Goal: Information Seeking & Learning: Learn about a topic

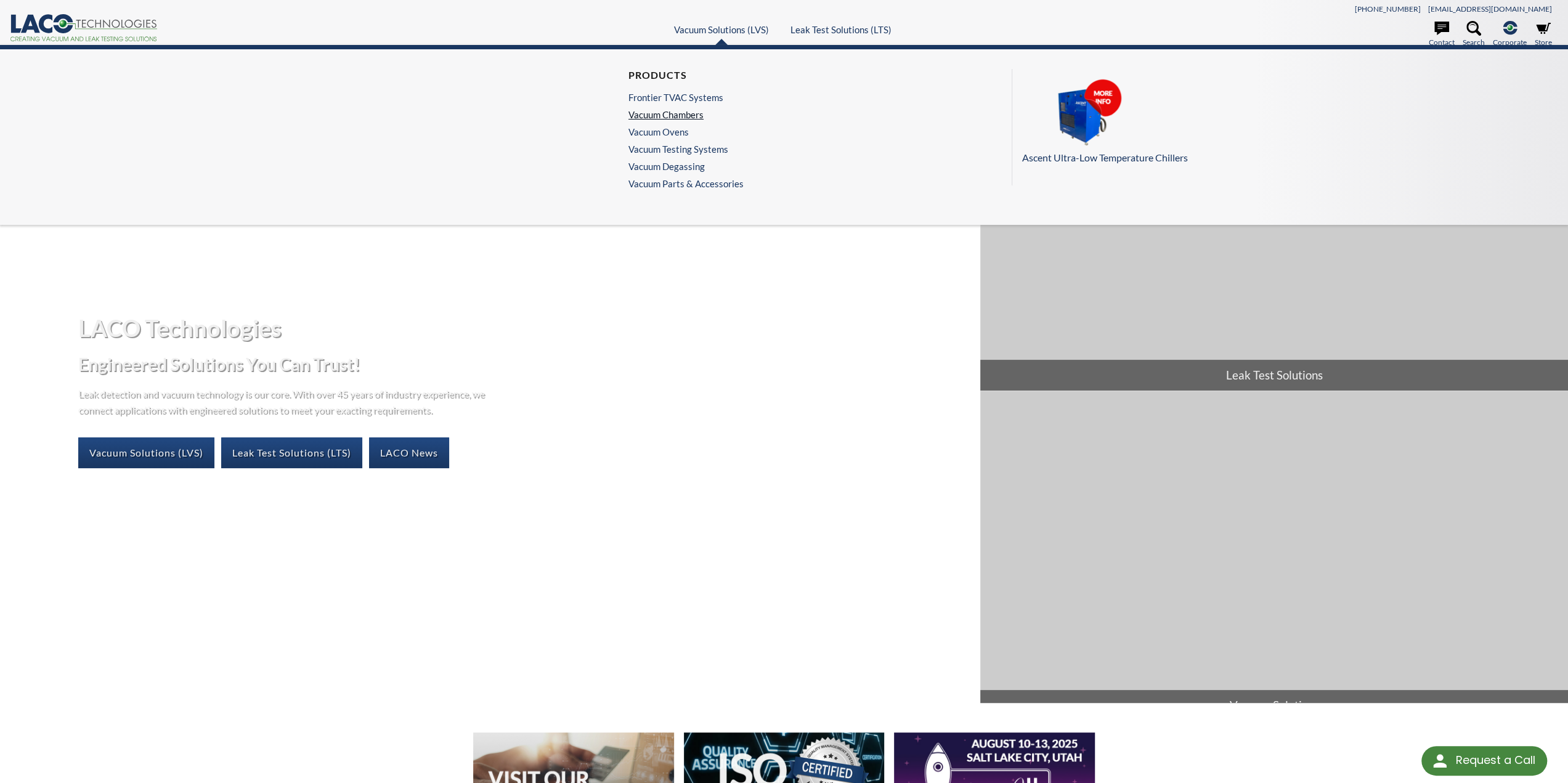
click at [685, 119] on link "Vacuum Chambers" at bounding box center [683, 115] width 109 height 11
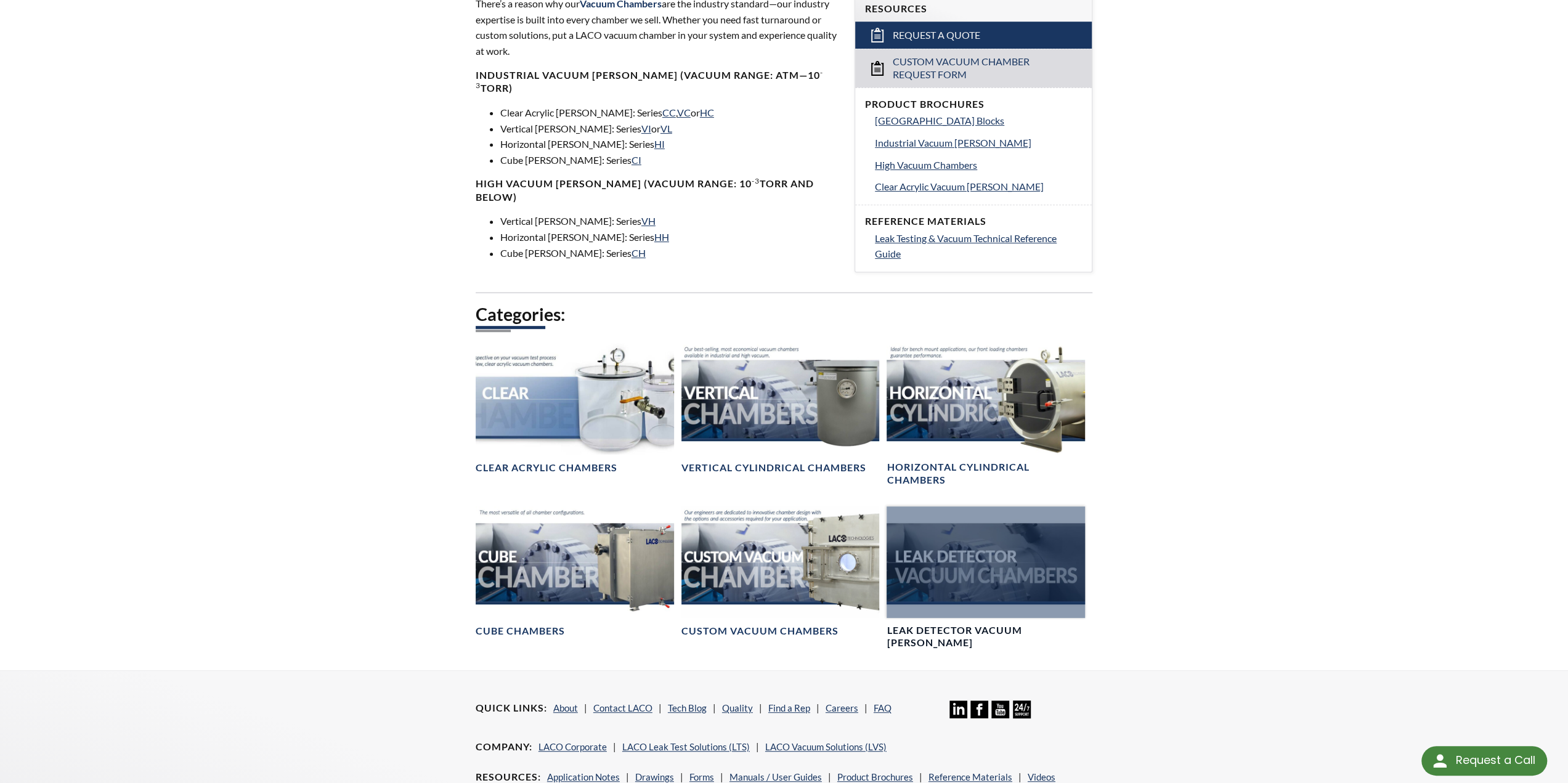
scroll to position [431, 0]
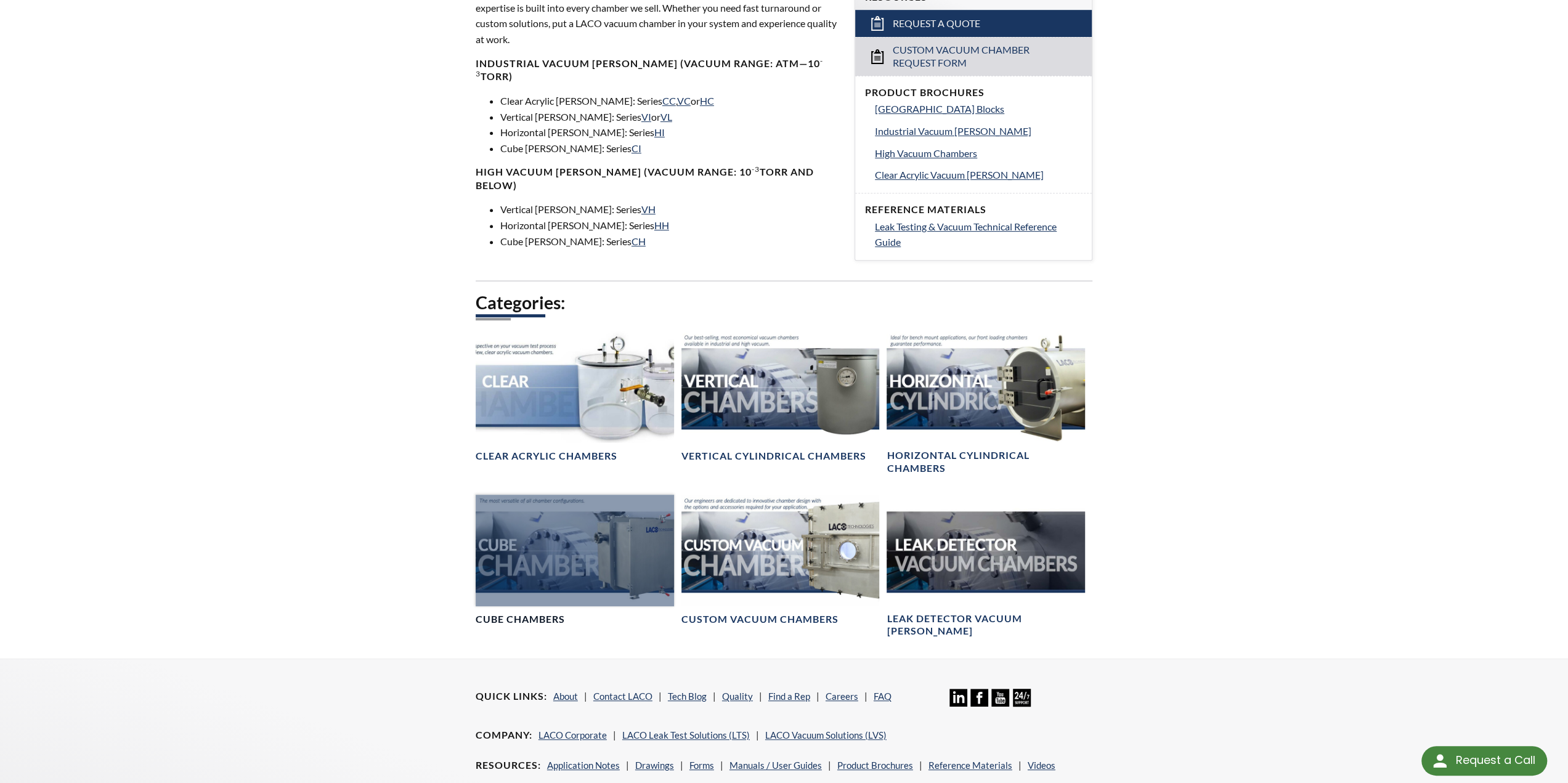
click at [655, 547] on div at bounding box center [575, 550] width 198 height 111
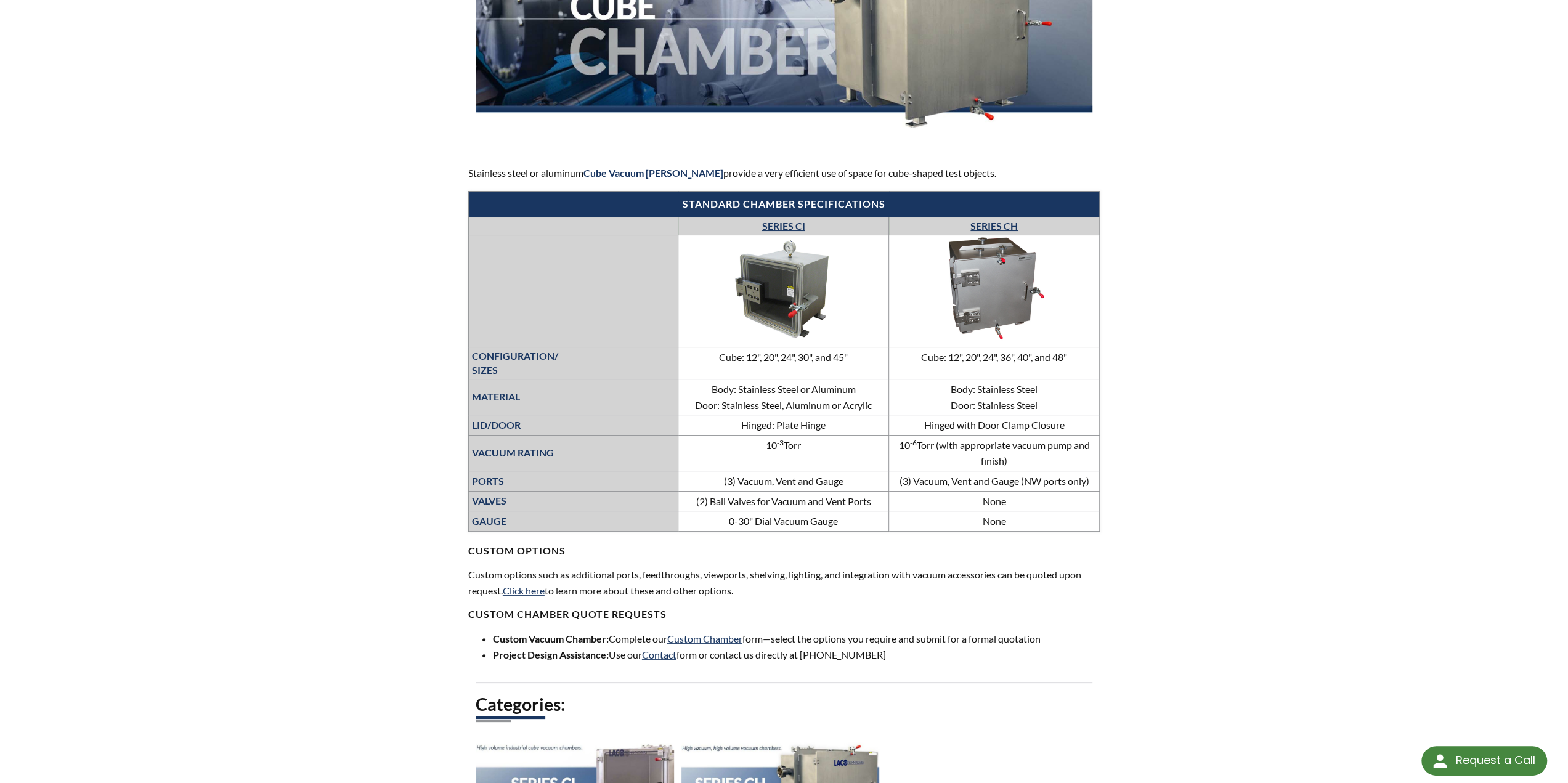
scroll to position [246, 0]
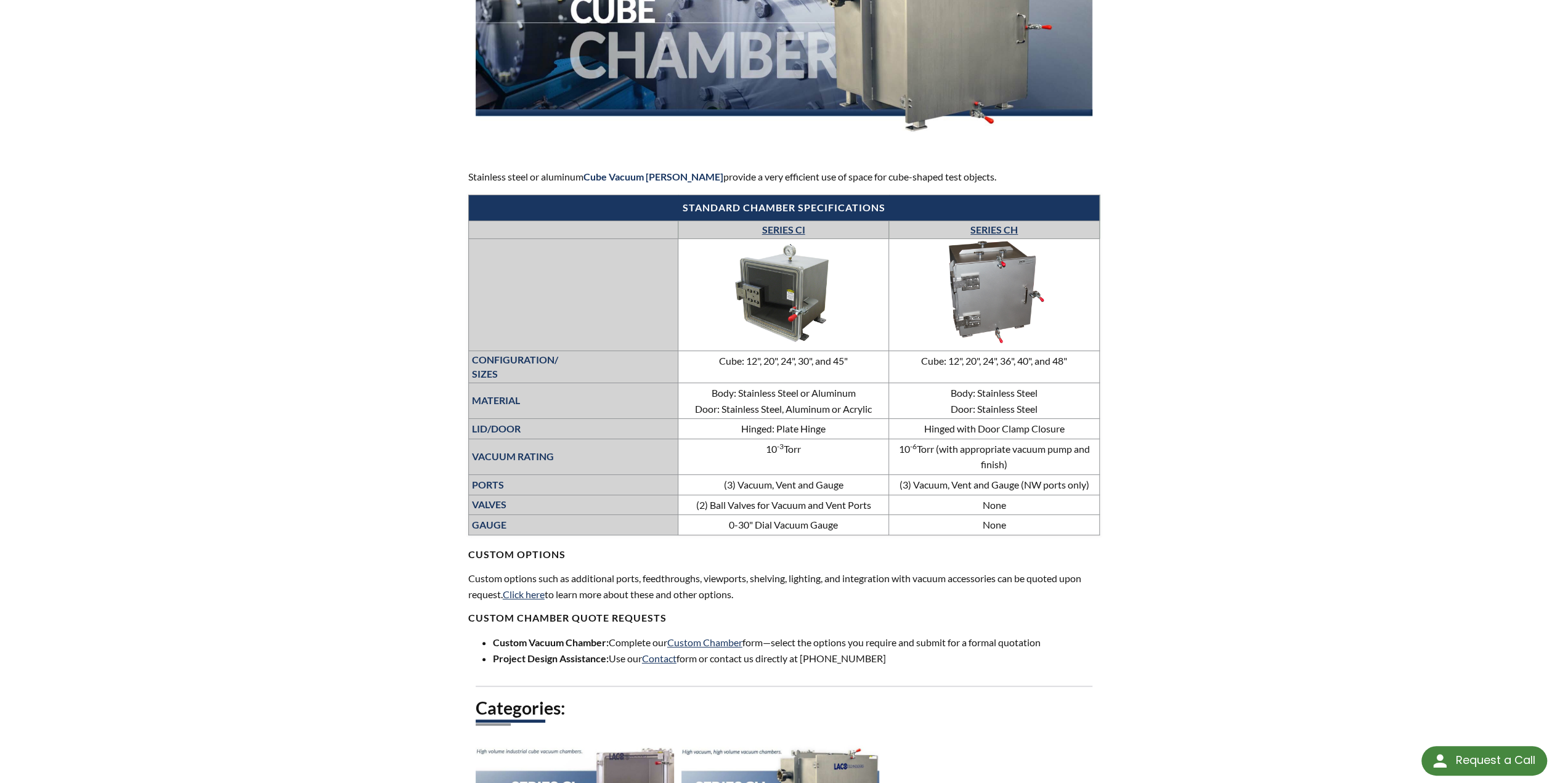
click at [779, 315] on img at bounding box center [784, 293] width 185 height 104
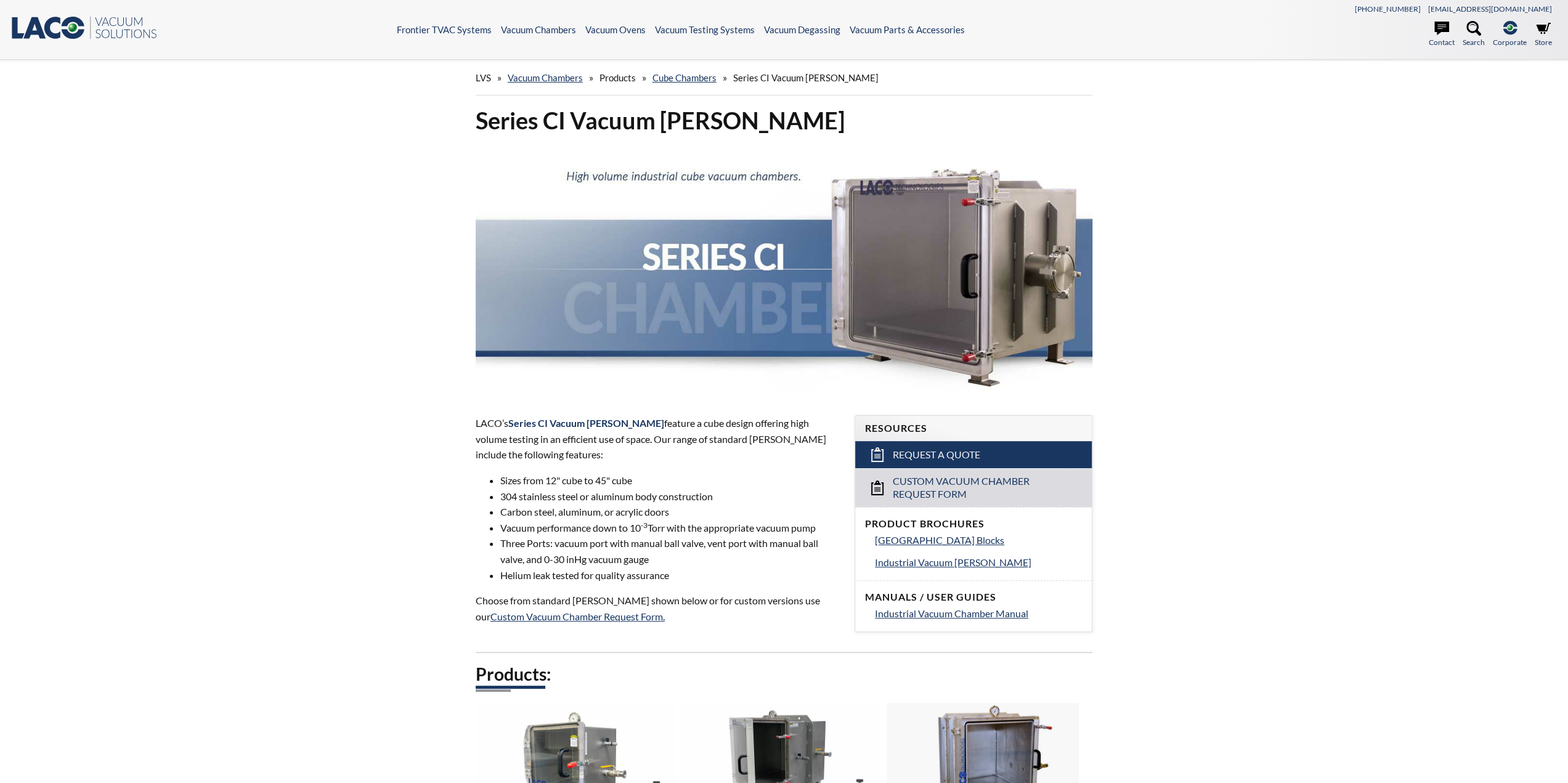
select select "Language Translate Widget"
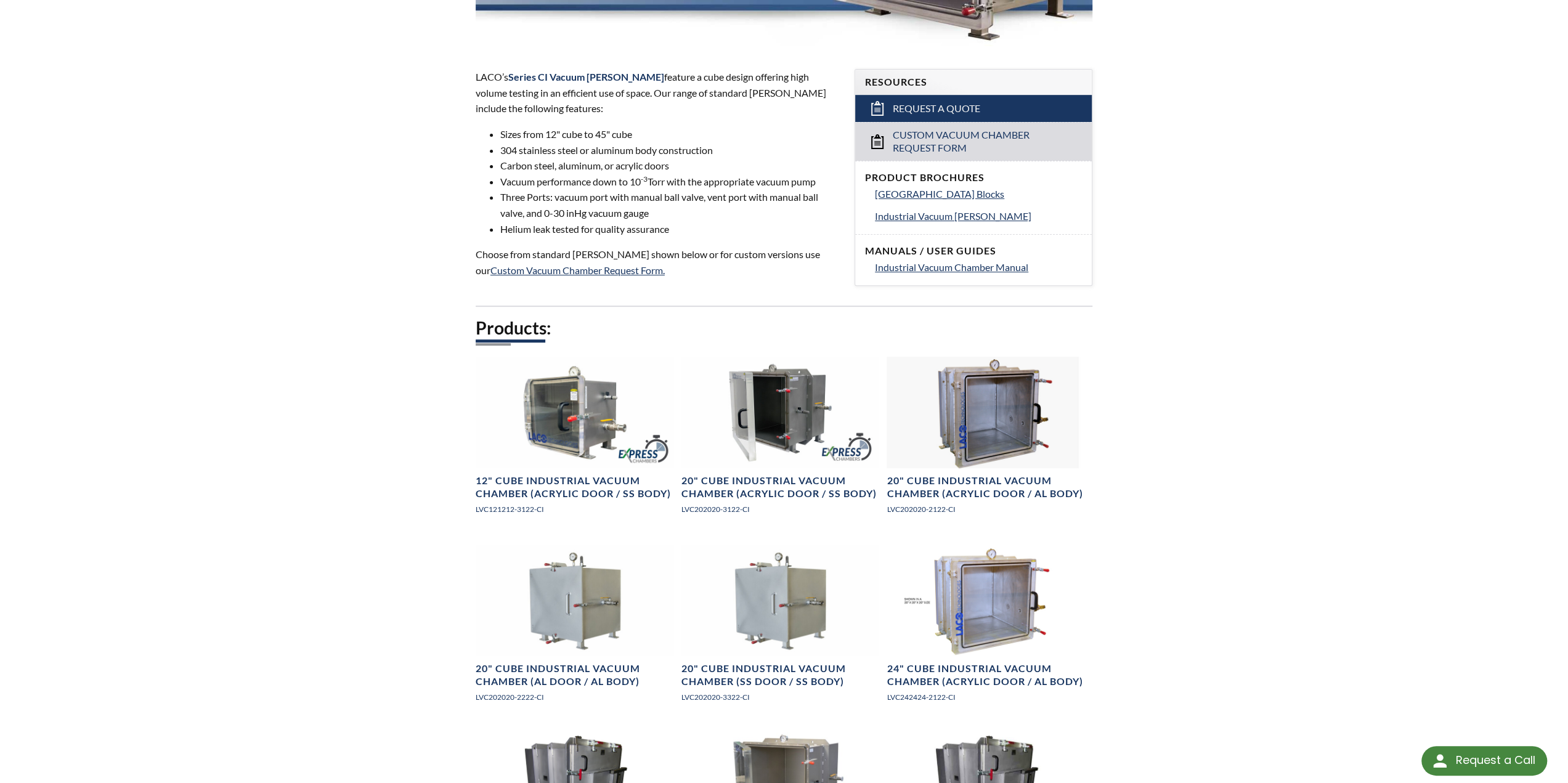
scroll to position [370, 0]
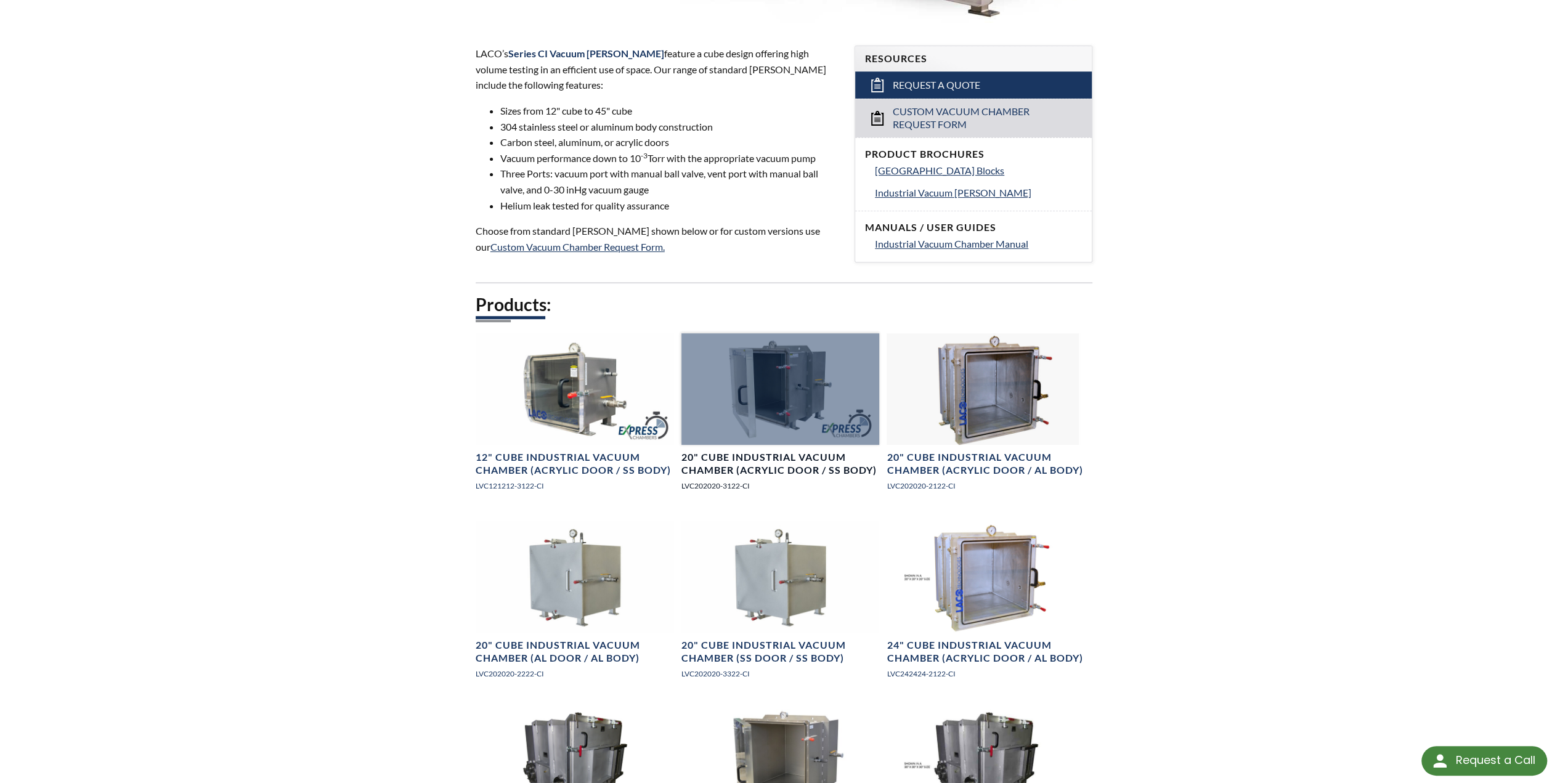
click at [755, 402] on div at bounding box center [781, 388] width 198 height 111
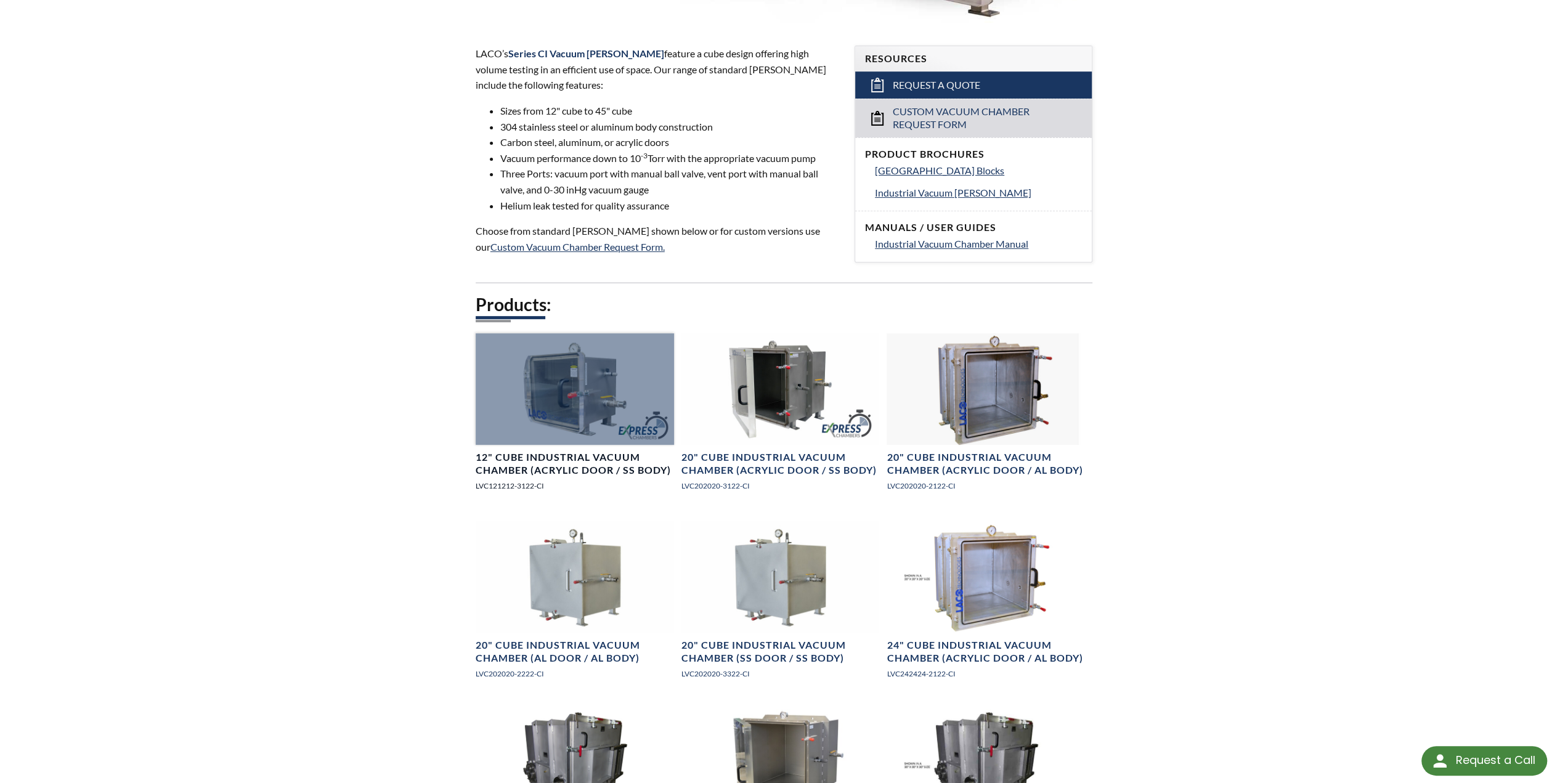
click at [578, 382] on div at bounding box center [575, 388] width 198 height 111
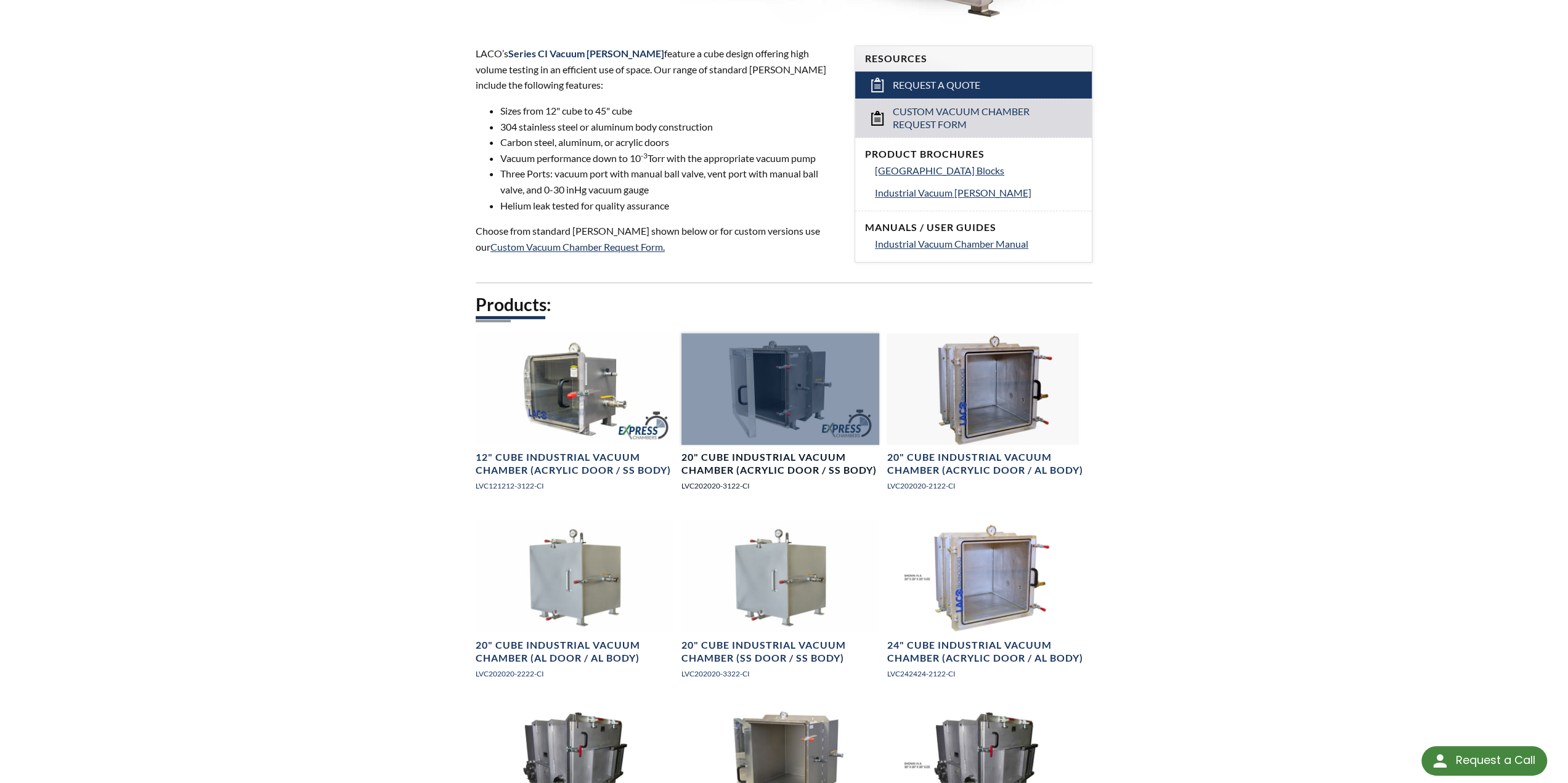
click at [772, 370] on div at bounding box center [781, 388] width 198 height 111
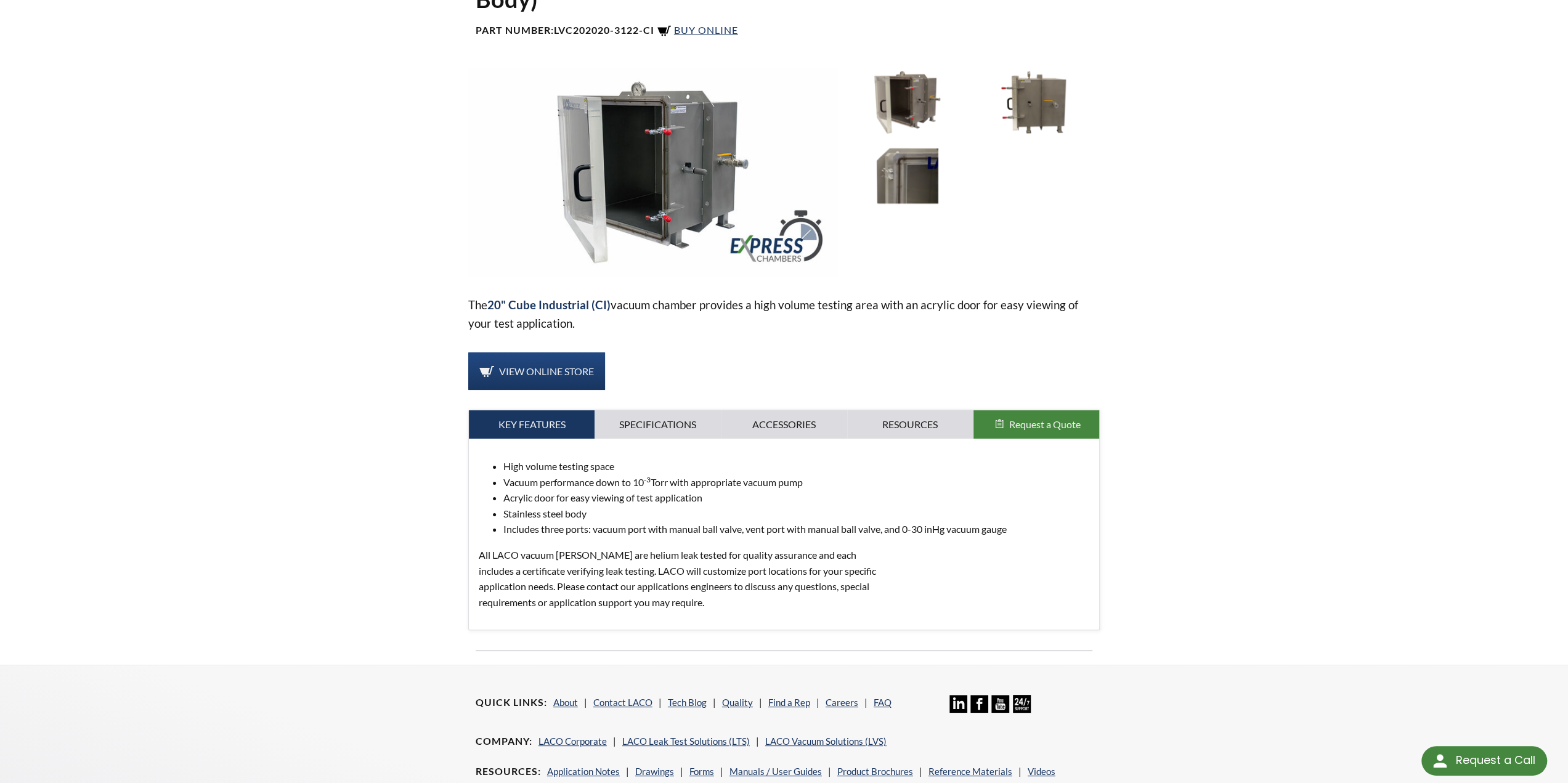
scroll to position [43, 0]
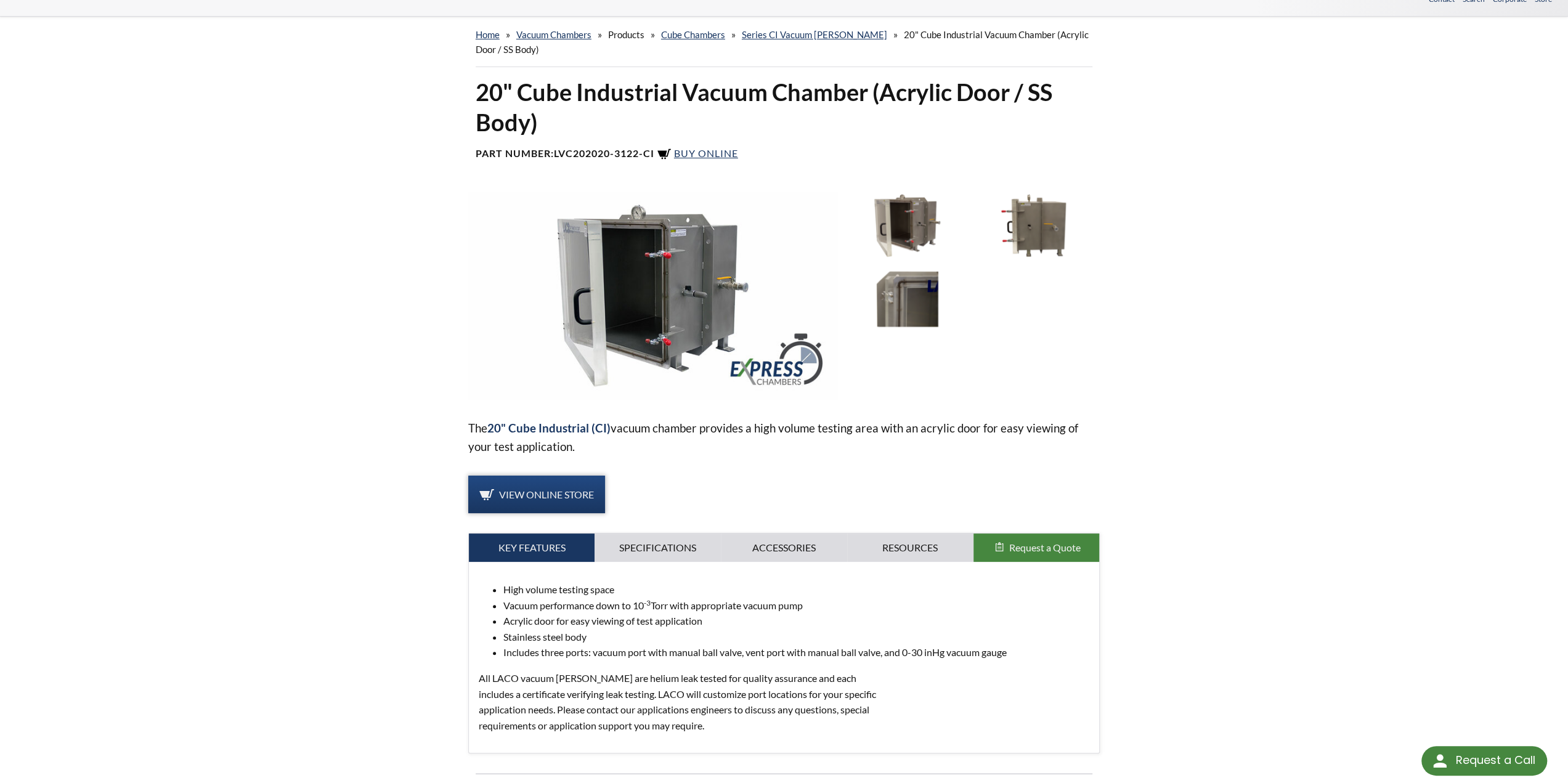
click at [547, 493] on span "View Online Store" at bounding box center [547, 494] width 95 height 11
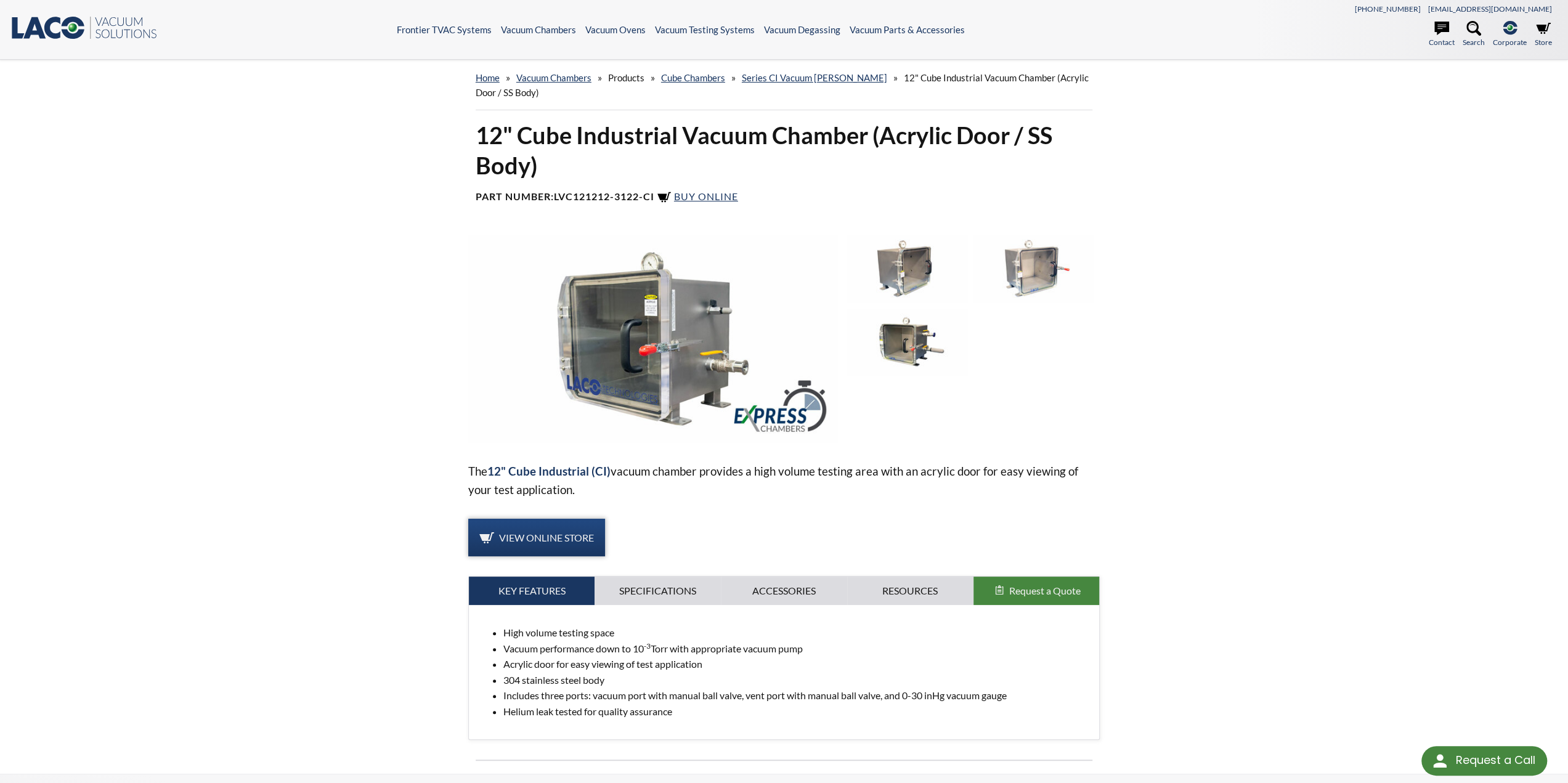
click at [582, 541] on span "View Online Store" at bounding box center [547, 537] width 95 height 11
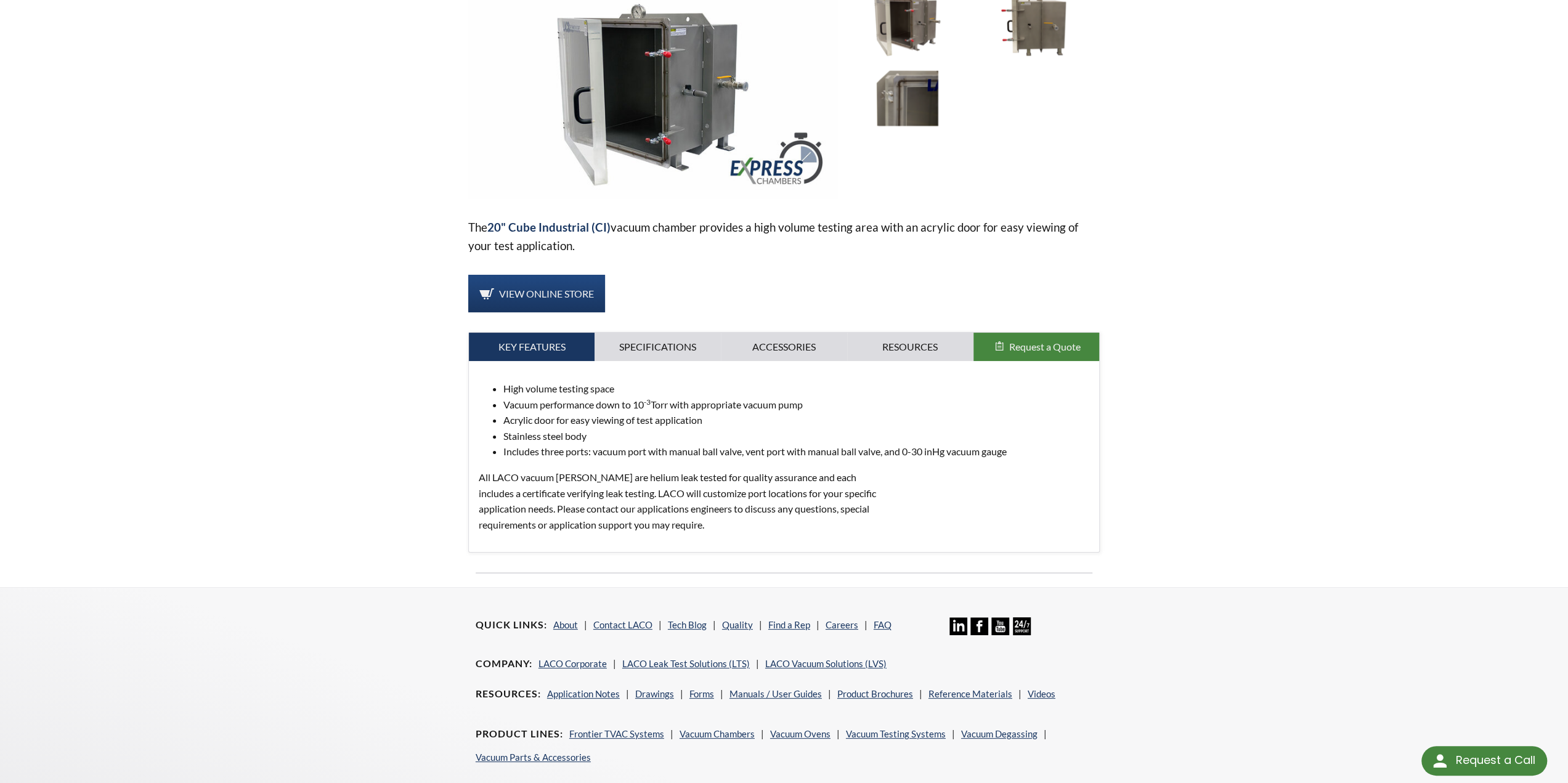
scroll to position [246, 0]
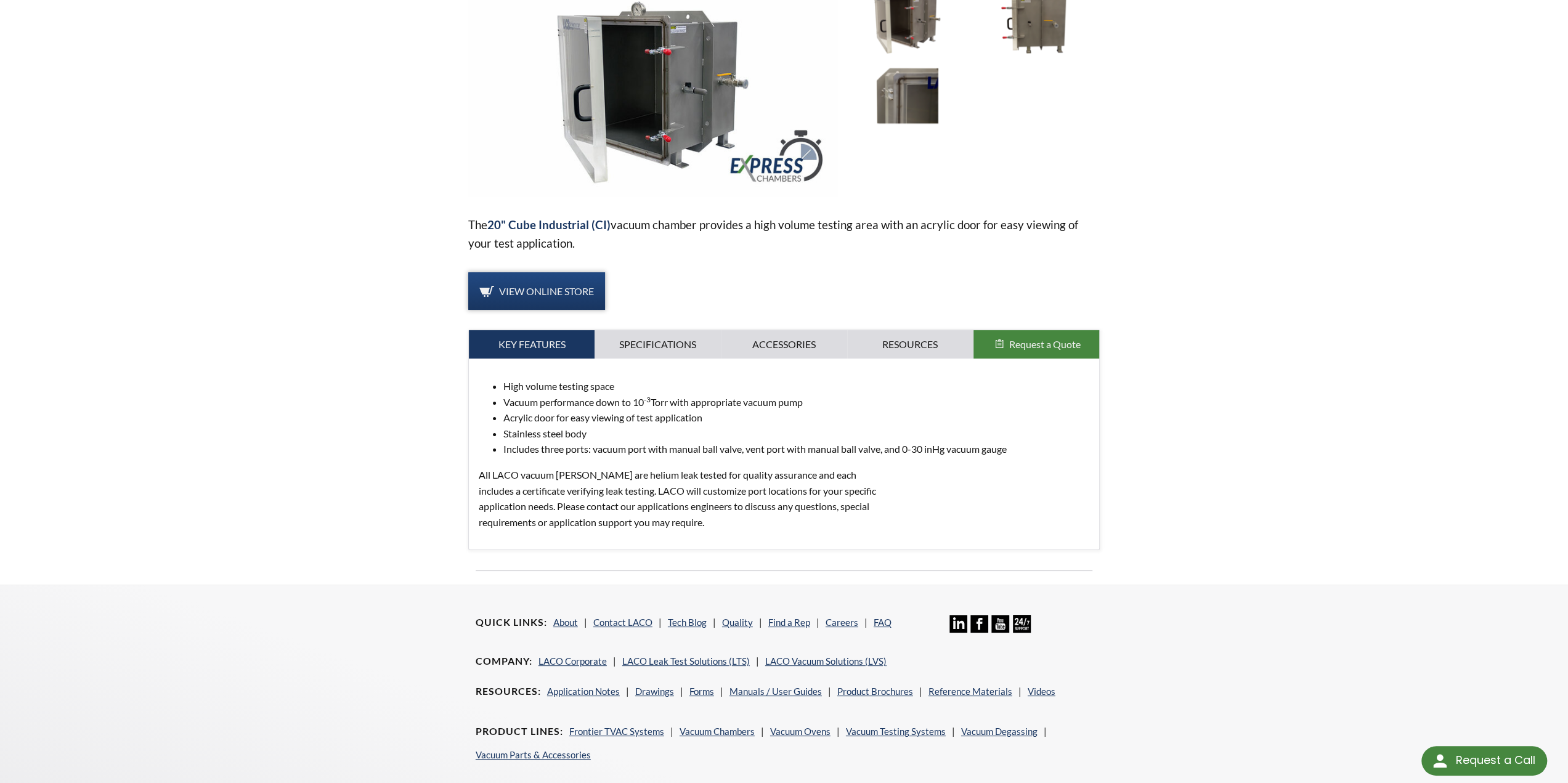
click at [593, 287] on span "View Online Store" at bounding box center [547, 291] width 95 height 11
